Goal: Task Accomplishment & Management: Use online tool/utility

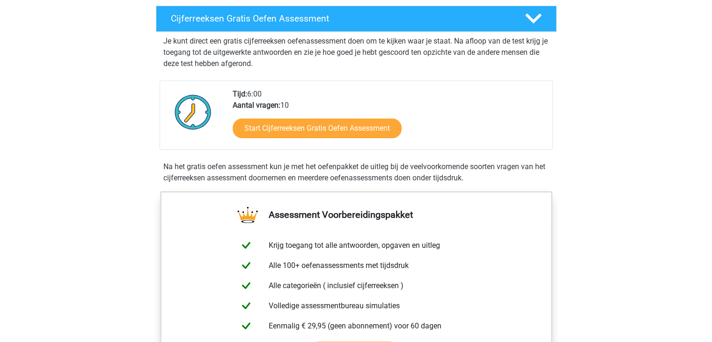
scroll to position [168, 0]
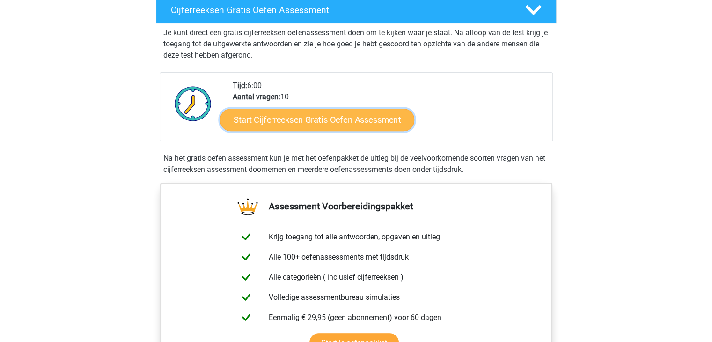
click at [324, 131] on link "Start Cijferreeksen Gratis Oefen Assessment" at bounding box center [317, 119] width 194 height 22
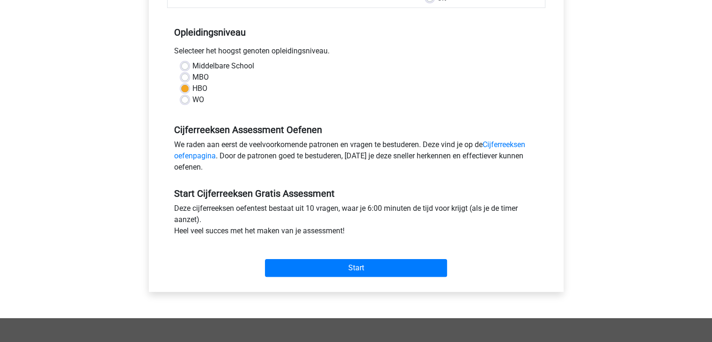
scroll to position [176, 0]
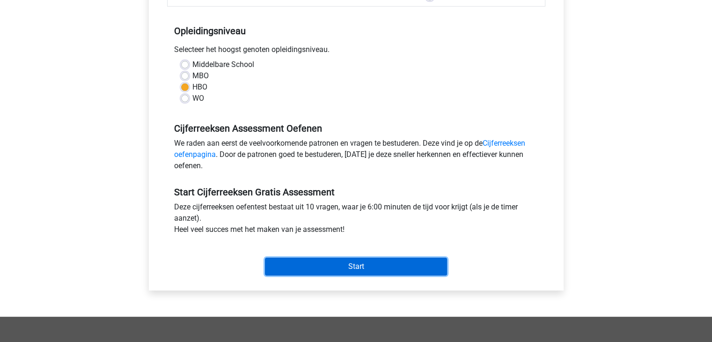
click at [346, 262] on input "Start" at bounding box center [356, 266] width 182 height 18
